Goal: Task Accomplishment & Management: Complete application form

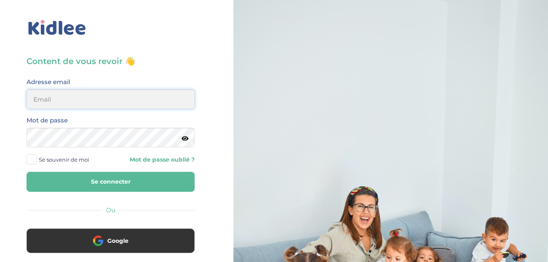
click at [127, 97] on input "email" at bounding box center [111, 99] width 168 height 20
type input "chanellezabo@gmail.com"
click at [128, 184] on button "Se connecter" at bounding box center [111, 182] width 168 height 20
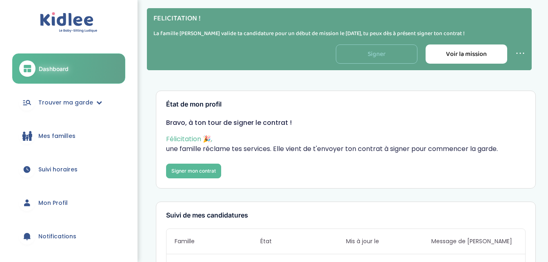
click at [388, 51] on link "Signer" at bounding box center [377, 54] width 82 height 19
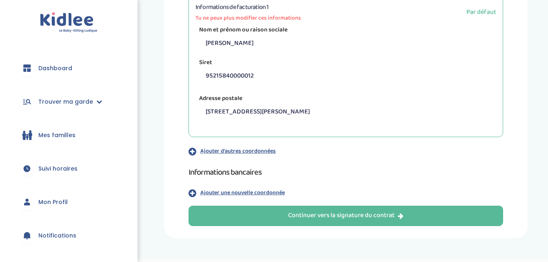
scroll to position [222, 0]
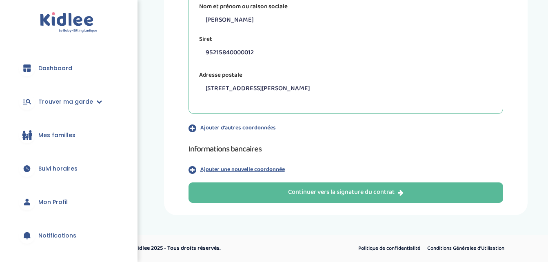
click at [264, 167] on p "Ajouter une nouvelle coordonnée" at bounding box center [242, 169] width 85 height 9
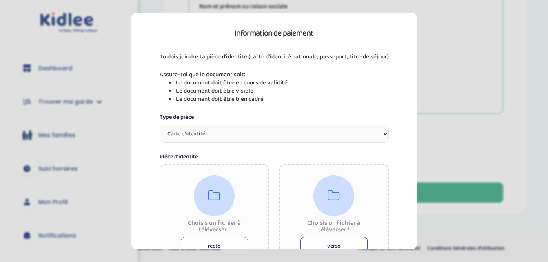
scroll to position [152, 0]
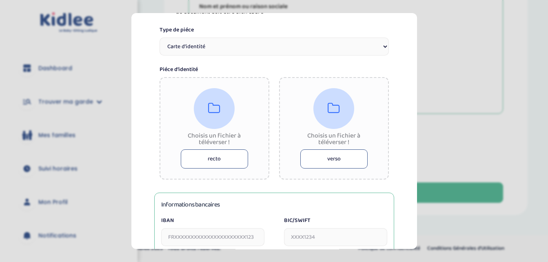
click at [222, 156] on button "recto" at bounding box center [214, 158] width 67 height 19
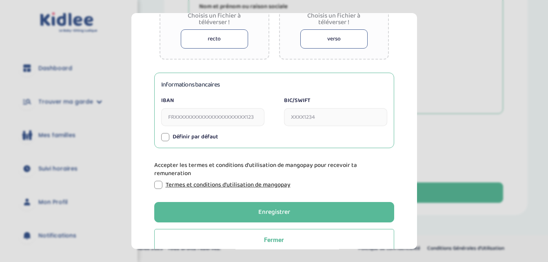
scroll to position [273, 0]
click at [225, 113] on input "IBAN" at bounding box center [212, 117] width 103 height 18
type input "FR7630003000100005066680048"
click at [318, 113] on input "BIC/SWIFT" at bounding box center [335, 117] width 103 height 18
type input "SOGEFRPP"
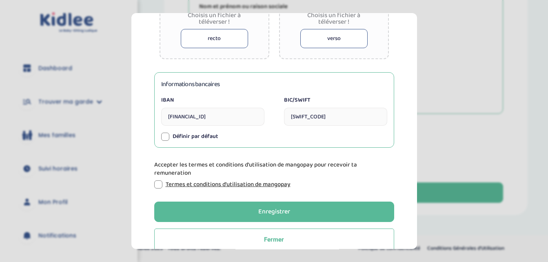
click at [158, 184] on div at bounding box center [158, 184] width 8 height 8
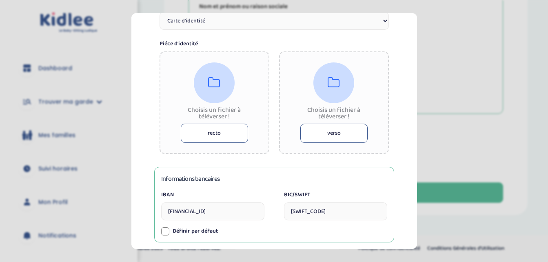
scroll to position [150, 0]
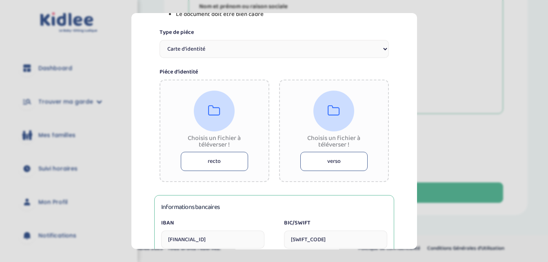
click at [233, 163] on button "recto" at bounding box center [214, 161] width 67 height 19
click at [215, 160] on button "recto" at bounding box center [214, 161] width 67 height 19
click at [222, 157] on button "recto" at bounding box center [214, 161] width 67 height 19
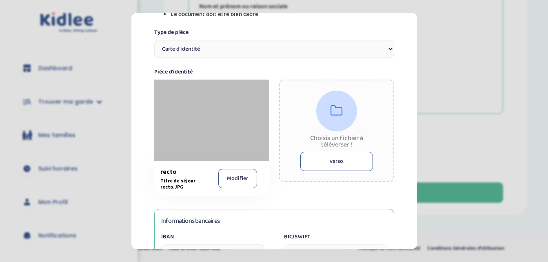
click at [335, 157] on button "verso" at bounding box center [336, 161] width 73 height 19
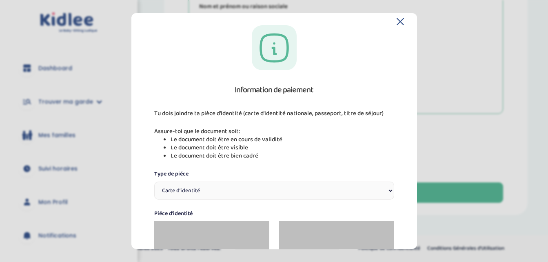
scroll to position [8, 0]
click at [386, 187] on select "Carte d’identité Passeport Permis de conduire" at bounding box center [274, 191] width 240 height 18
click at [329, 174] on label "Type de piéce" at bounding box center [274, 174] width 240 height 9
click at [329, 182] on select "Carte d’identité Passeport Permis de conduire" at bounding box center [274, 191] width 240 height 18
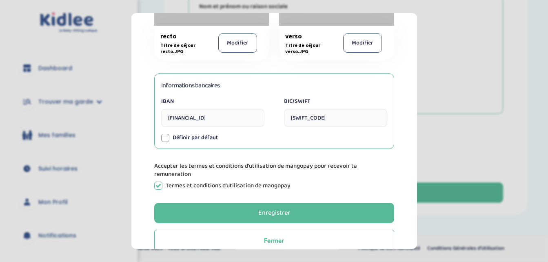
scroll to position [301, 0]
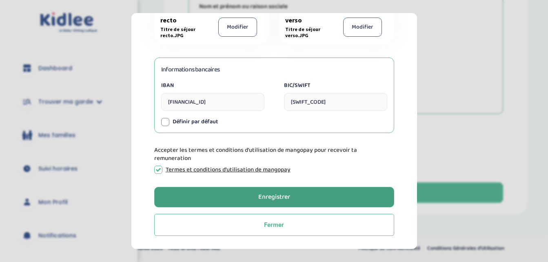
click at [196, 195] on button "Enregistrer" at bounding box center [274, 197] width 240 height 20
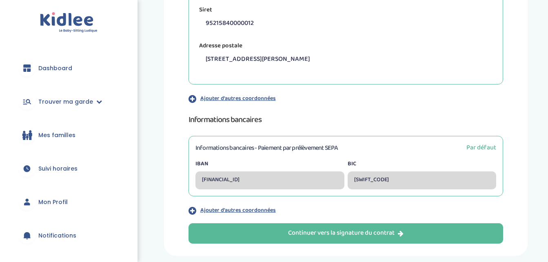
scroll to position [292, 0]
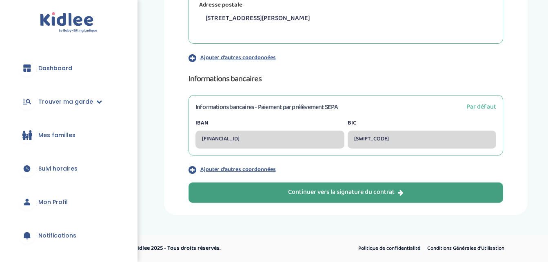
click at [343, 193] on div "Continuer vers la signature du contrat" at bounding box center [346, 192] width 116 height 9
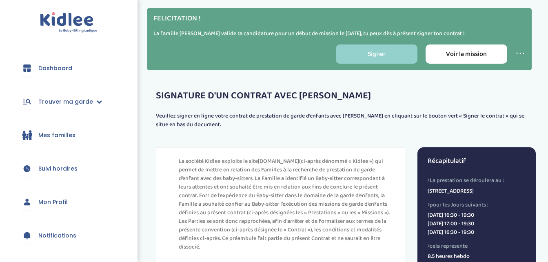
scroll to position [322, 0]
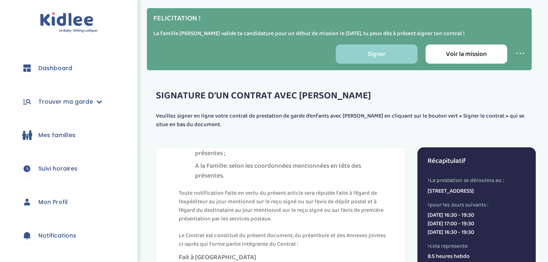
scroll to position [4011, 0]
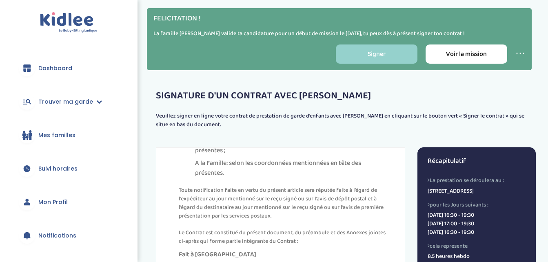
click at [294, 229] on p "Le Contrat est constitué du présent document, du préambule et des Annexes joint…" at bounding box center [285, 237] width 212 height 17
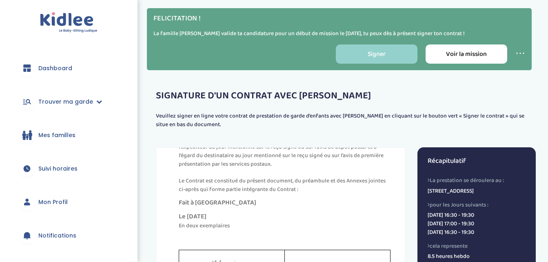
scroll to position [4063, 0]
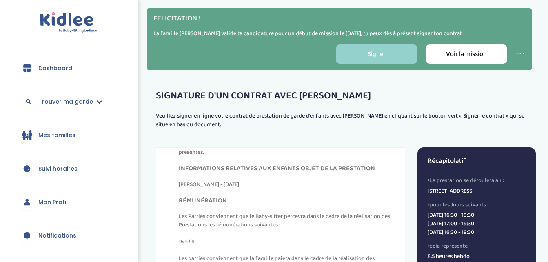
scroll to position [4435, 0]
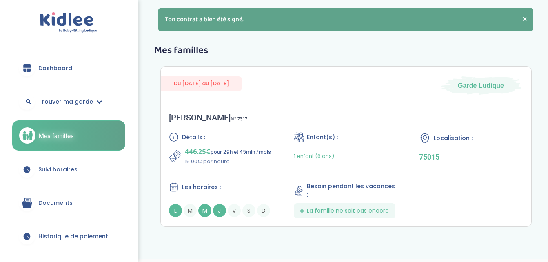
click at [54, 202] on span "Documents" at bounding box center [55, 203] width 34 height 9
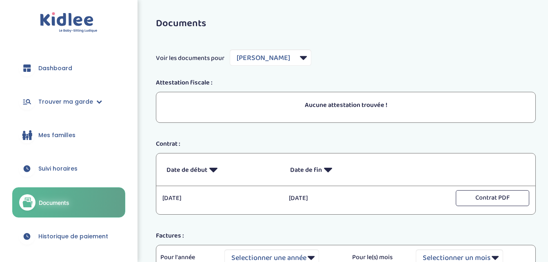
select select "7524"
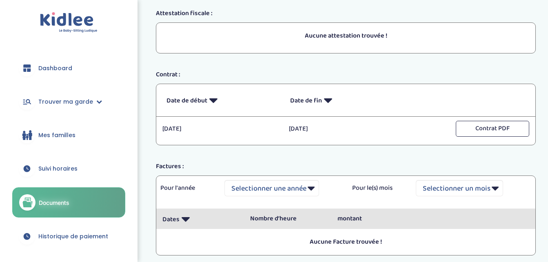
scroll to position [132, 0]
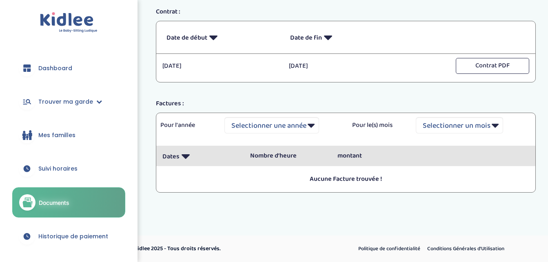
click at [85, 240] on span "Historique de paiement" at bounding box center [73, 236] width 70 height 9
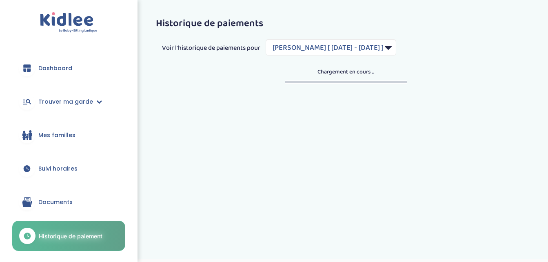
select select "2184"
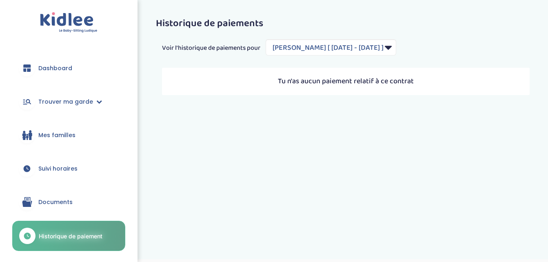
click at [47, 200] on span "Documents" at bounding box center [55, 202] width 34 height 9
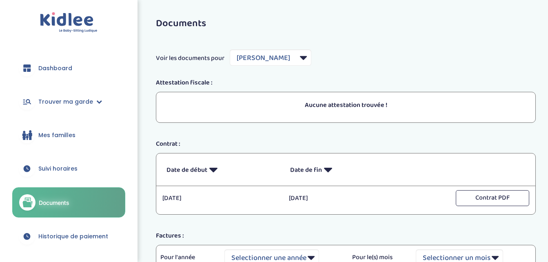
select select "7524"
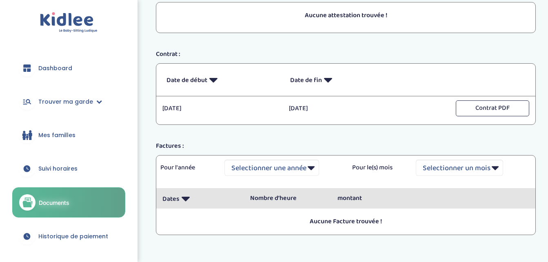
scroll to position [89, 0]
click at [74, 166] on span "Suivi horaires" at bounding box center [57, 169] width 39 height 9
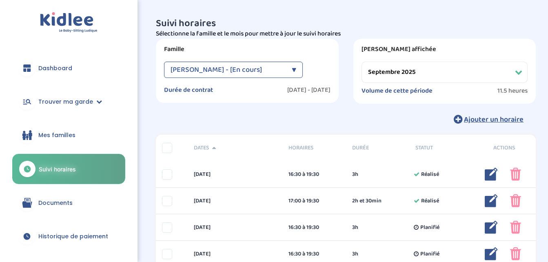
select select "septembre 2025"
click at [69, 134] on span "Mes familles" at bounding box center [56, 135] width 37 height 9
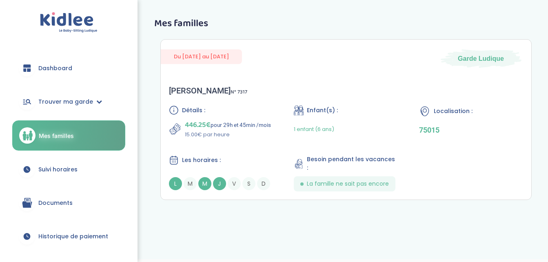
click at [61, 166] on span "Suivi horaires" at bounding box center [57, 169] width 39 height 9
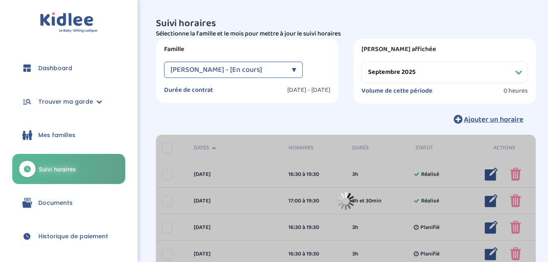
select select "septembre 2025"
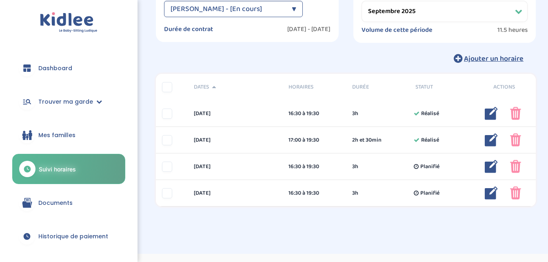
scroll to position [60, 0]
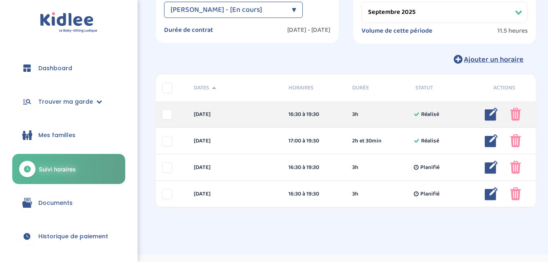
click at [169, 111] on div at bounding box center [167, 114] width 10 height 10
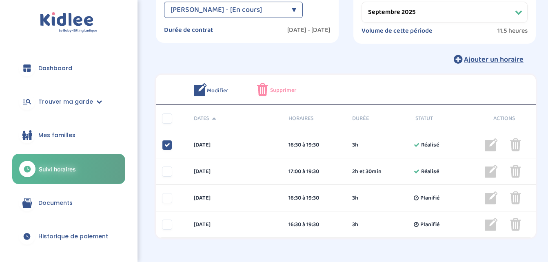
click at [219, 67] on div "Ajouter un horaire" at bounding box center [346, 59] width 380 height 18
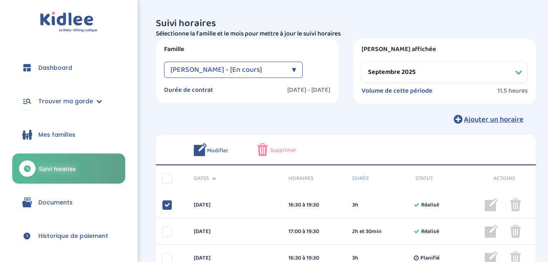
scroll to position [0, 0]
click at [68, 69] on span "Dashboard" at bounding box center [55, 68] width 34 height 9
